Goal: Transaction & Acquisition: Book appointment/travel/reservation

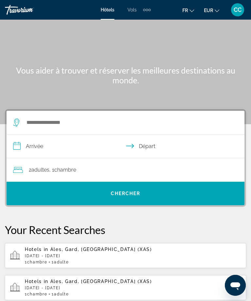
click at [70, 257] on p "[DATE] - [DATE]" at bounding box center [133, 256] width 216 height 5
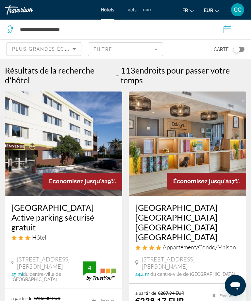
click at [150, 51] on mat-form-field "Filtre" at bounding box center [125, 49] width 75 height 14
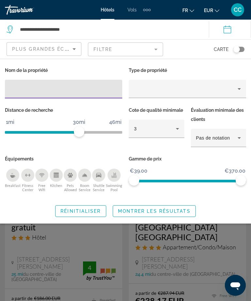
click at [155, 51] on mat-form-field "Filtre" at bounding box center [125, 49] width 75 height 14
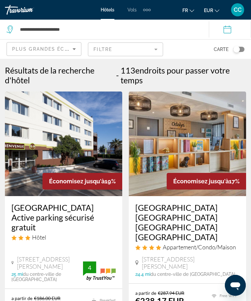
click at [147, 47] on mat-form-field "Filtre" at bounding box center [125, 49] width 75 height 14
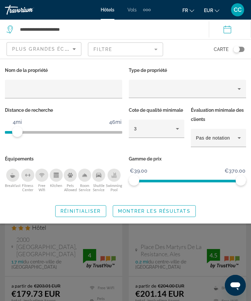
click at [159, 207] on span "Search widget" at bounding box center [154, 211] width 82 height 16
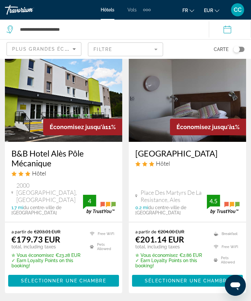
scroll to position [58, 0]
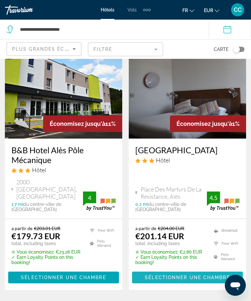
click at [188, 275] on span "Sélectionner une chambre" at bounding box center [187, 277] width 85 height 5
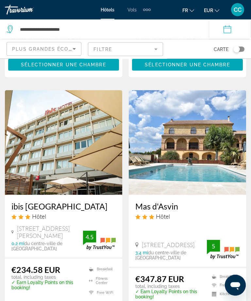
scroll to position [270, 0]
click at [60, 201] on h3 "ibis [GEOGRAPHIC_DATA]" at bounding box center [63, 206] width 104 height 10
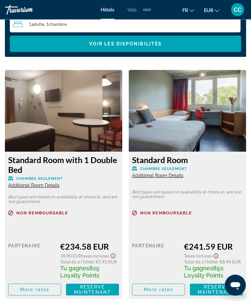
click at [50, 183] on span "Additional Room Details" at bounding box center [33, 185] width 51 height 5
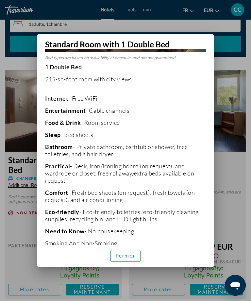
click at [229, 168] on div at bounding box center [125, 150] width 251 height 301
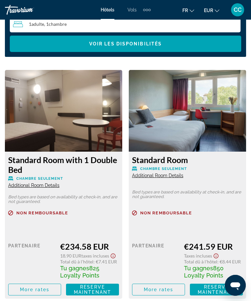
scroll to position [729, 0]
click at [36, 291] on span "Main content" at bounding box center [34, 290] width 52 height 16
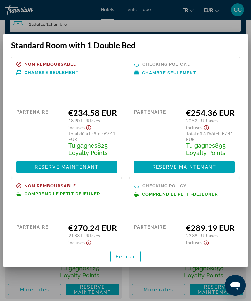
scroll to position [0, 0]
click at [33, 284] on div at bounding box center [125, 150] width 251 height 301
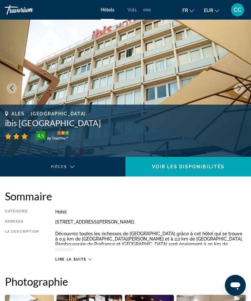
scroll to position [729, 0]
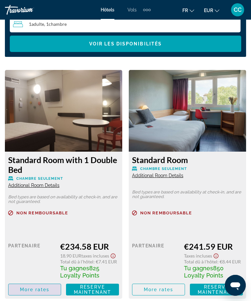
click at [38, 287] on span "More rates" at bounding box center [35, 289] width 30 height 5
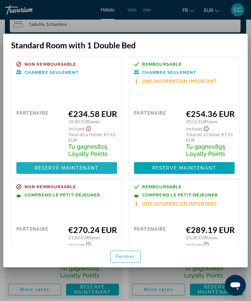
click at [72, 165] on span "Reserve maintenant" at bounding box center [67, 167] width 64 height 5
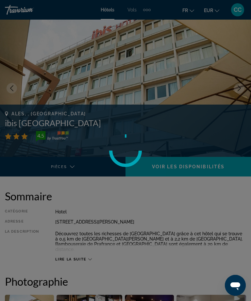
scroll to position [729, 0]
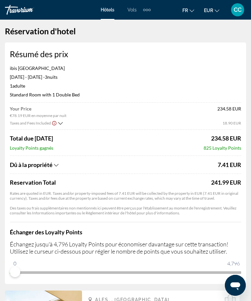
click at [56, 120] on icon "Show Taxes and Fees disclaimer" at bounding box center [54, 123] width 5 height 6
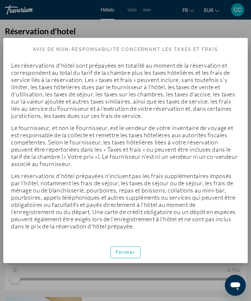
click at [123, 251] on span "Fermer" at bounding box center [126, 252] width 20 height 5
